Goal: Find specific page/section: Find specific page/section

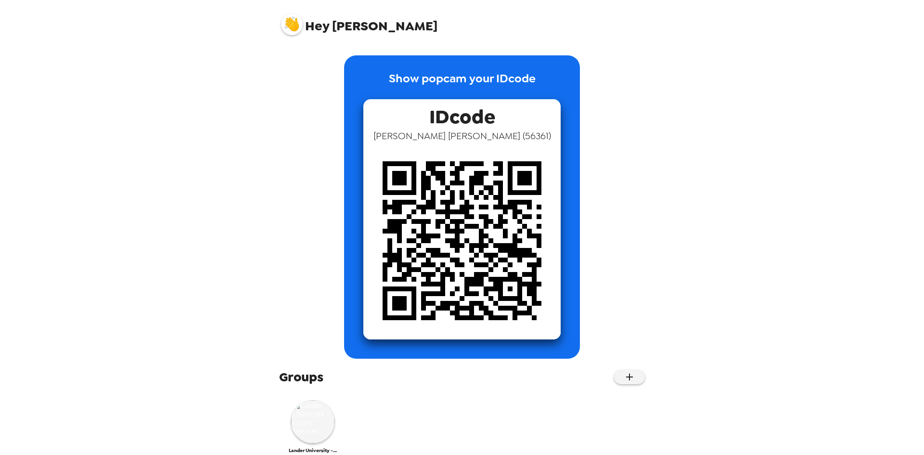
scroll to position [18, 0]
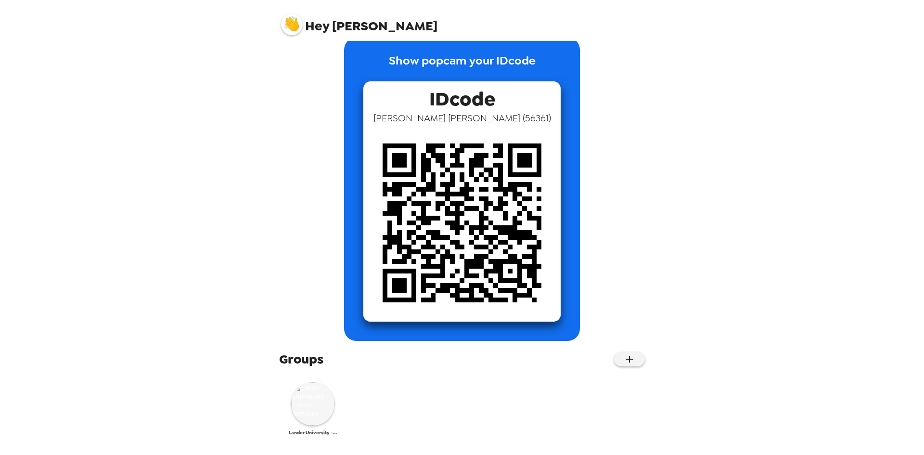
click at [320, 403] on img at bounding box center [312, 403] width 43 height 43
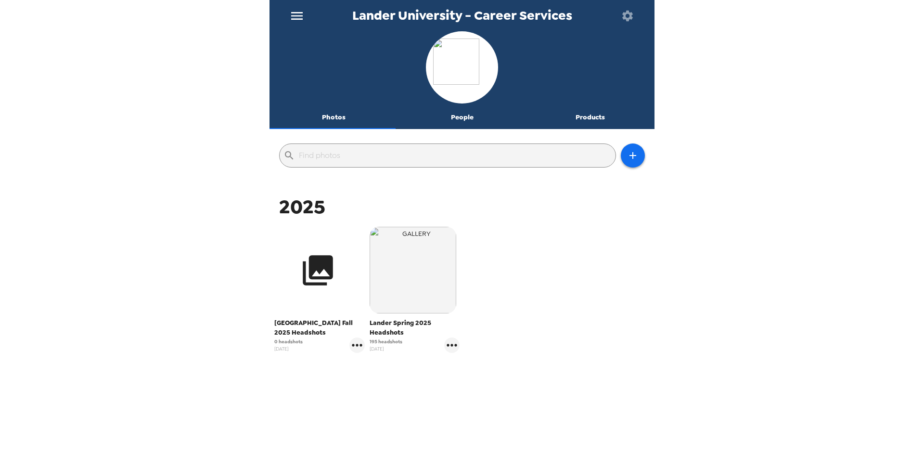
click at [332, 300] on button "button" at bounding box center [317, 270] width 87 height 87
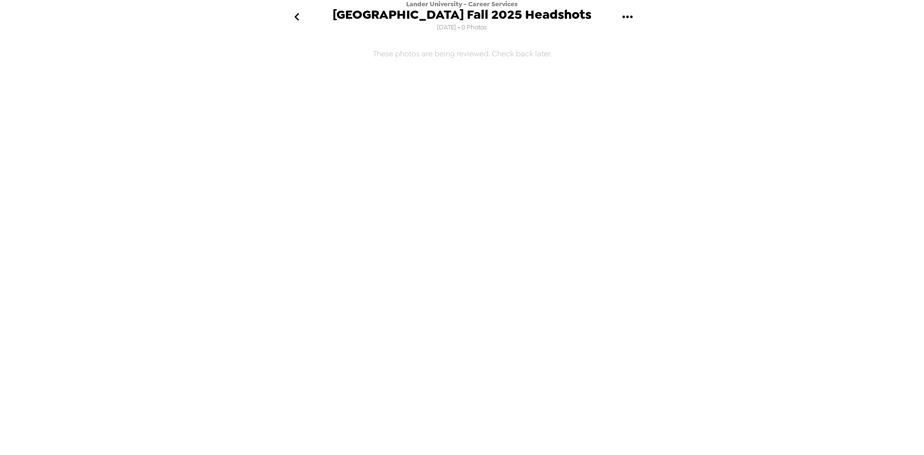
click at [630, 20] on icon "gallery menu" at bounding box center [627, 16] width 15 height 15
click at [301, 20] on div at bounding box center [462, 227] width 924 height 455
click at [301, 20] on icon "go back" at bounding box center [296, 16] width 15 height 15
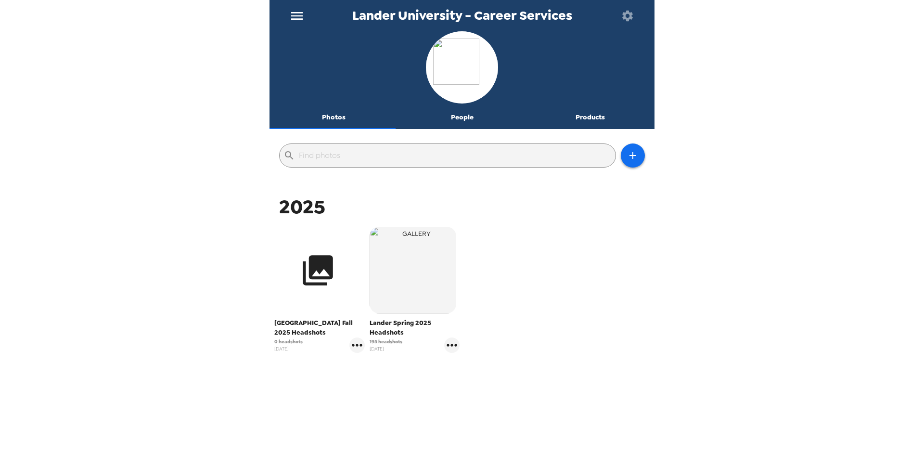
click at [319, 255] on icon "button" at bounding box center [318, 270] width 30 height 30
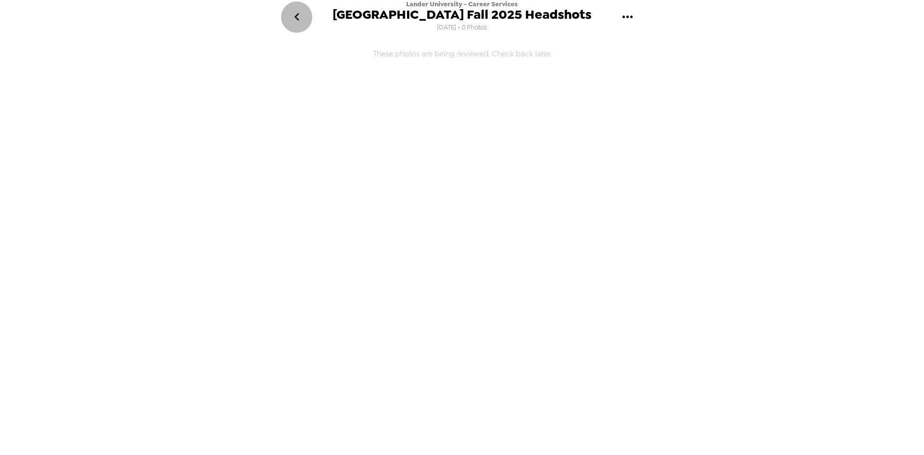
click at [295, 20] on icon "go back" at bounding box center [296, 16] width 15 height 15
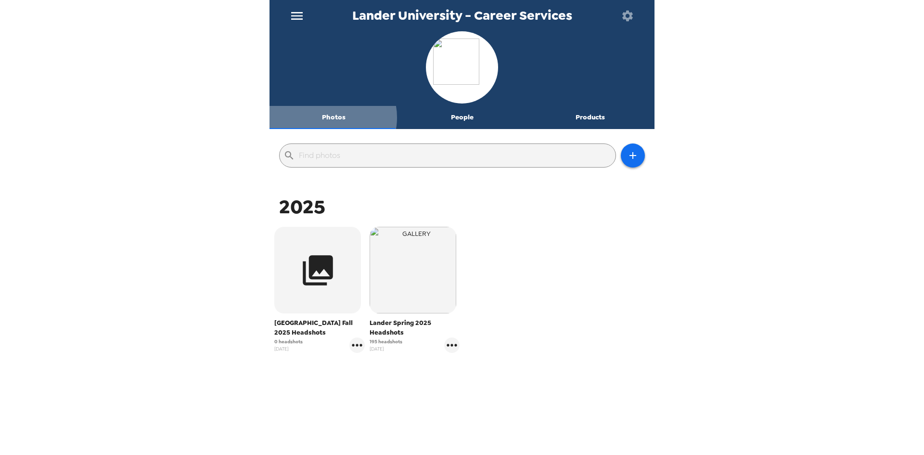
click at [329, 117] on button "Photos" at bounding box center [334, 117] width 129 height 23
click at [443, 83] on img at bounding box center [462, 68] width 58 height 58
click at [625, 21] on icon "button" at bounding box center [627, 15] width 13 height 13
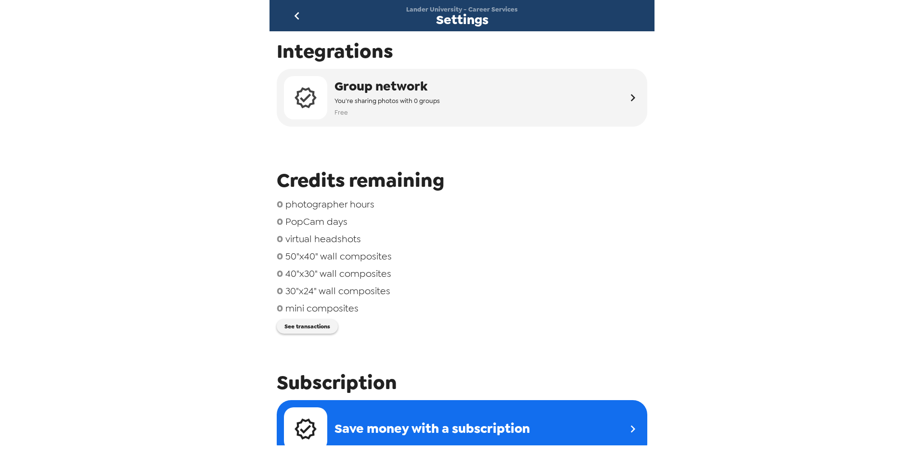
click at [294, 15] on icon "go back" at bounding box center [296, 15] width 15 height 15
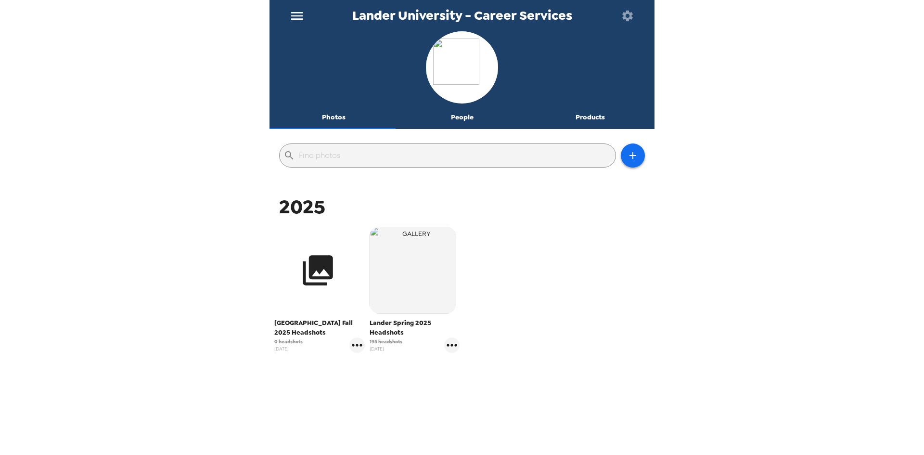
click at [328, 292] on button "button" at bounding box center [317, 270] width 87 height 87
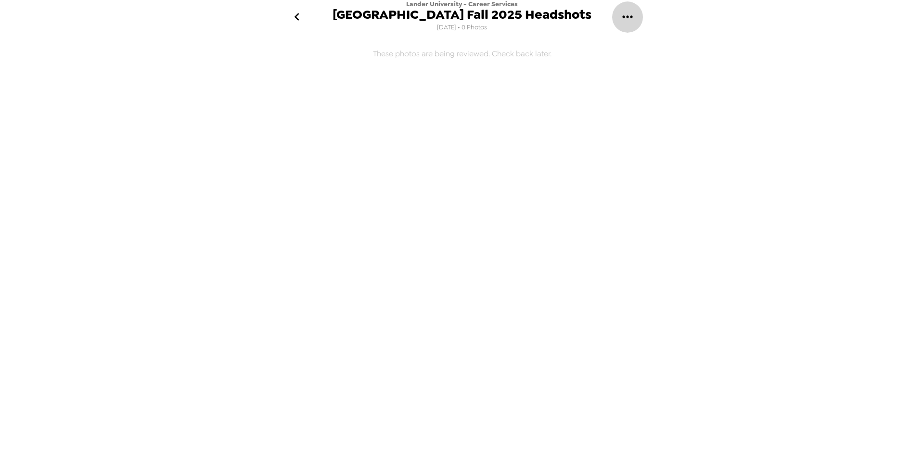
click at [631, 13] on icon "gallery menu" at bounding box center [627, 16] width 15 height 15
click at [297, 19] on div at bounding box center [462, 227] width 924 height 455
click at [297, 19] on icon "go back" at bounding box center [296, 17] width 5 height 8
